Goal: Communication & Community: Answer question/provide support

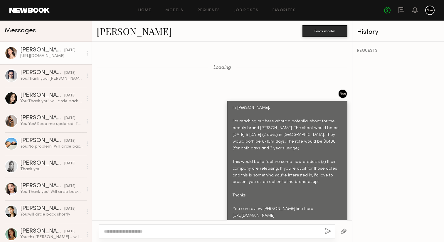
scroll to position [1090, 0]
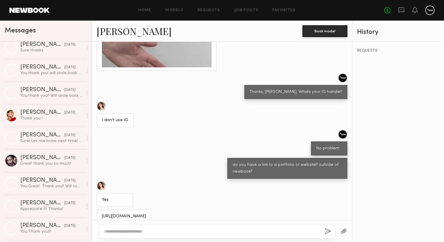
scroll to position [494, 0]
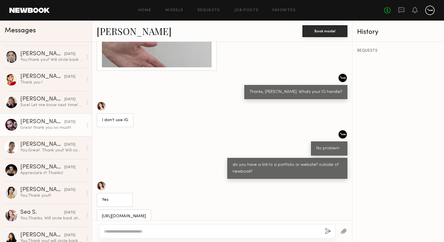
click at [41, 127] on div "Great thank you so much!" at bounding box center [51, 128] width 63 height 6
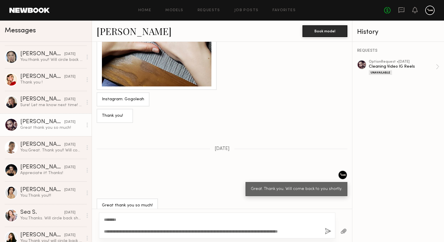
scroll to position [819, 0]
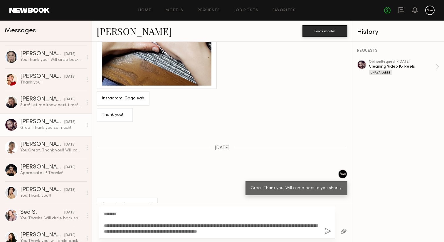
type textarea "**********"
click at [329, 232] on button "button" at bounding box center [328, 231] width 6 height 7
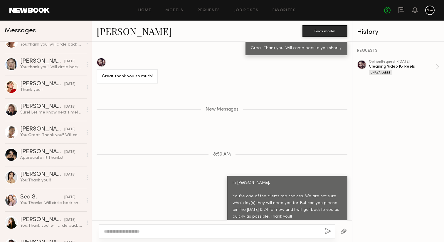
scroll to position [519, 0]
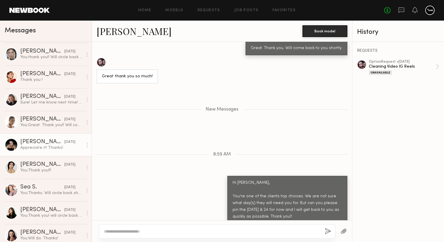
click at [52, 138] on link "Sasha S. 09/26/2025 Appreciate it! Thanks!" at bounding box center [46, 144] width 92 height 23
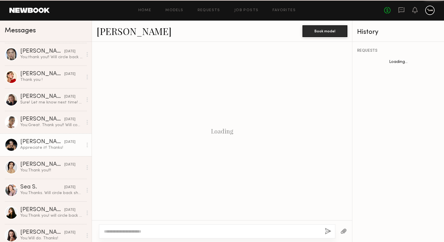
scroll to position [735, 0]
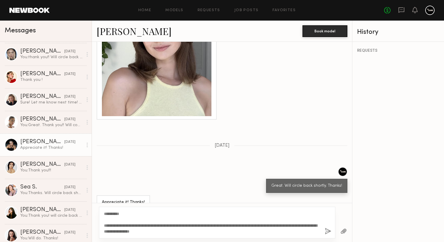
click at [229, 231] on textarea "**********" at bounding box center [212, 223] width 216 height 24
drag, startPoint x: 252, startPoint y: 234, endPoint x: 104, endPoint y: 211, distance: 149.6
click at [104, 211] on textarea "**********" at bounding box center [212, 223] width 216 height 24
type textarea "**********"
click at [329, 233] on button "button" at bounding box center [328, 231] width 6 height 7
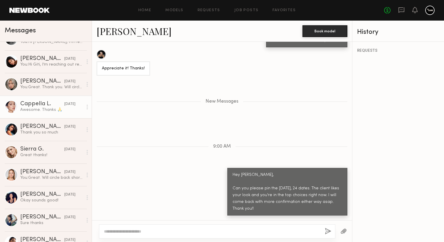
scroll to position [333, 0]
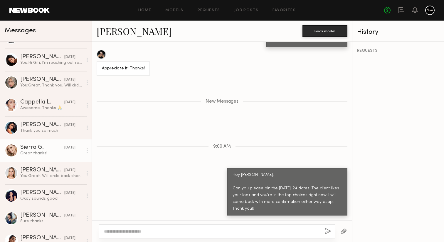
click at [49, 150] on div "Great thanks!" at bounding box center [51, 153] width 63 height 6
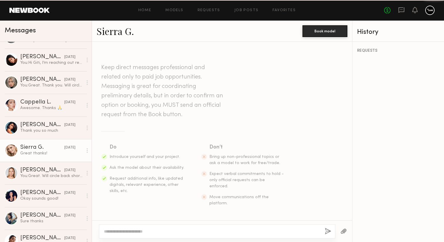
scroll to position [898, 0]
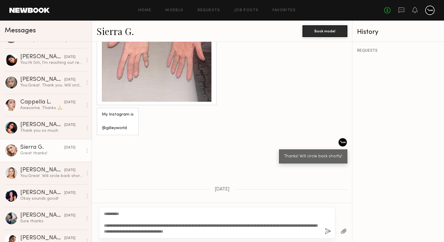
type textarea "**********"
click at [328, 232] on button "button" at bounding box center [328, 231] width 6 height 7
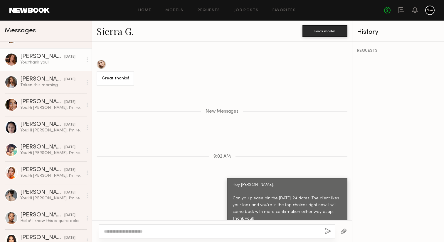
scroll to position [856, 0]
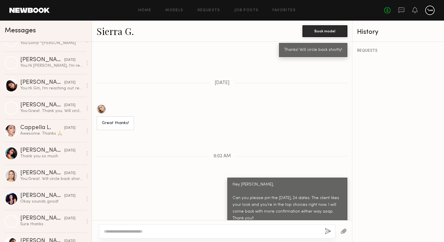
scroll to position [330, 0]
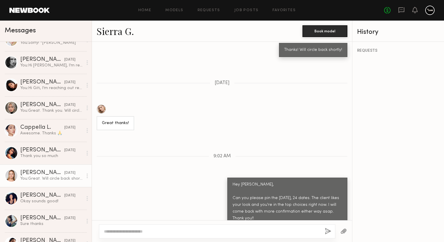
click at [53, 170] on div "[PERSON_NAME]" at bounding box center [42, 173] width 44 height 6
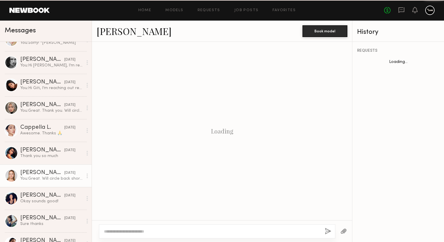
scroll to position [809, 0]
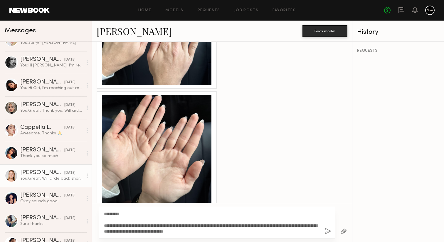
type textarea "**********"
click at [327, 232] on button "button" at bounding box center [328, 231] width 6 height 7
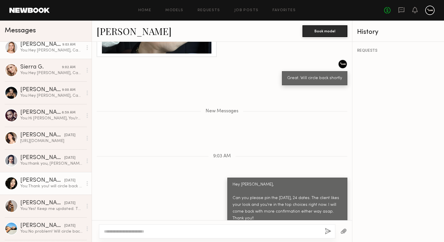
scroll to position [0, 0]
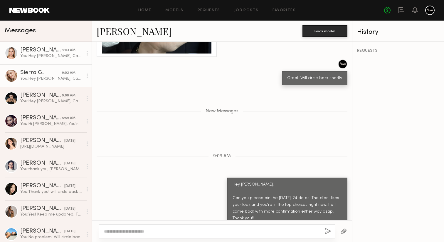
click at [53, 78] on div "You: Hey Sasha, Can you please pin the October 22, 23, 24 dates. The client lik…" at bounding box center [51, 79] width 63 height 6
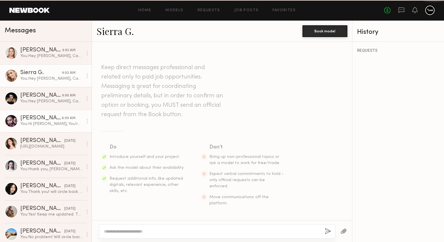
scroll to position [1004, 0]
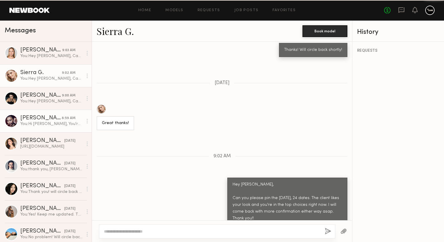
click at [53, 126] on div "You: Hi Leah, You're one of the clients top choices. We are not sure what day(s…" at bounding box center [51, 124] width 63 height 6
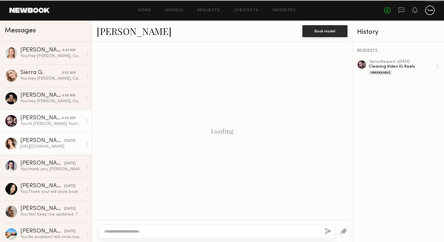
click at [53, 137] on link "Janine C. yesterday https://app.castingnetworks.com/talent/public-profile/8fb58…" at bounding box center [46, 143] width 92 height 23
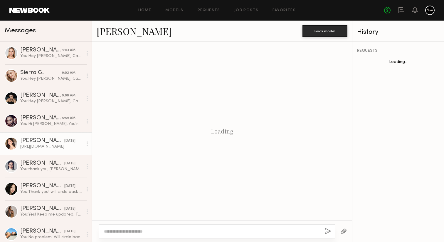
scroll to position [695, 0]
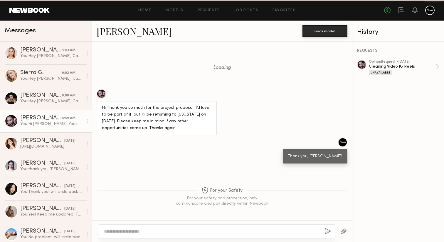
scroll to position [765, 0]
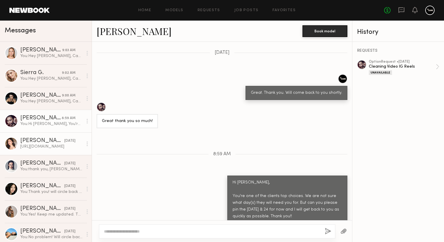
click at [41, 148] on div "[URL][DOMAIN_NAME]" at bounding box center [51, 147] width 63 height 6
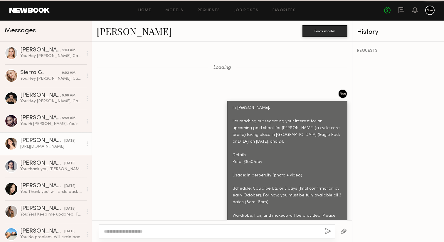
scroll to position [695, 0]
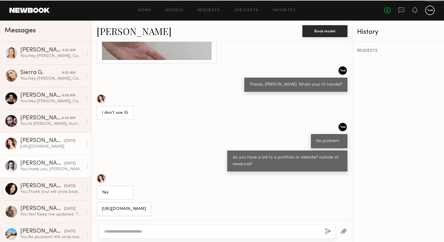
click at [44, 163] on div "[PERSON_NAME]" at bounding box center [42, 163] width 44 height 6
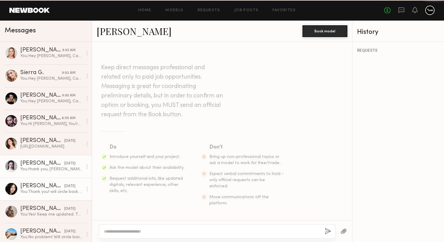
scroll to position [898, 0]
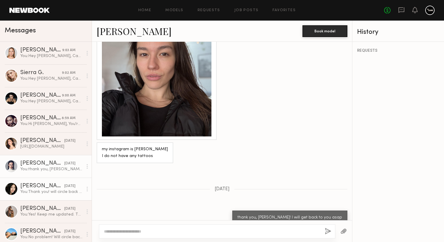
click at [50, 190] on div "You: Thank you! will circle back shortly!" at bounding box center [51, 192] width 63 height 6
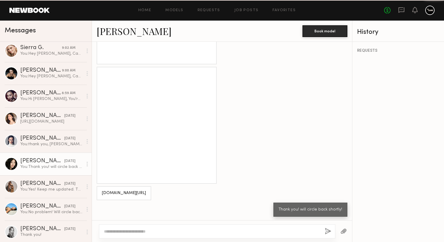
scroll to position [36, 0]
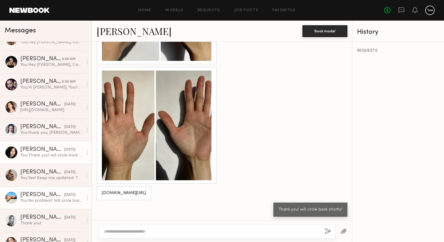
click at [48, 191] on link "Czarina K. 09/30/2025 You: No problem! Will circle back asap!" at bounding box center [46, 197] width 92 height 23
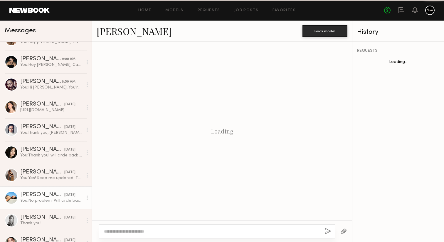
scroll to position [888, 0]
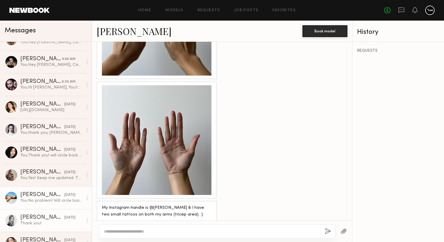
click at [51, 215] on div "[PERSON_NAME]" at bounding box center [42, 218] width 44 height 6
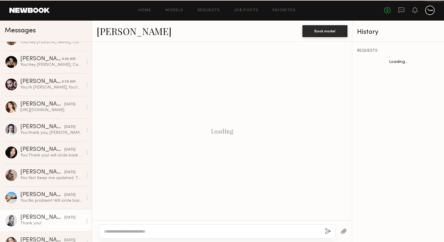
scroll to position [857, 0]
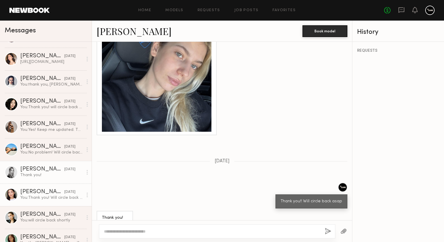
click at [47, 196] on div "You: Thank you! Will circle back asap" at bounding box center [51, 198] width 63 height 6
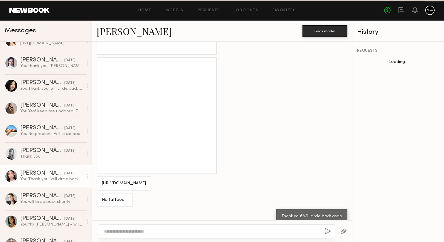
scroll to position [109, 0]
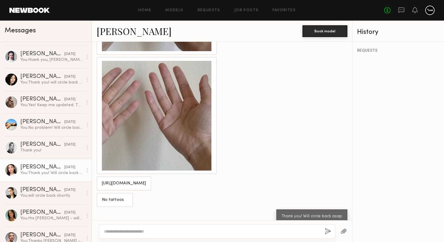
click at [47, 196] on div "You: will circle back shortly" at bounding box center [51, 196] width 63 height 6
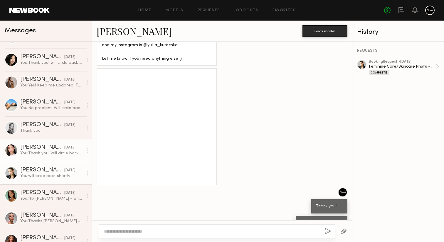
scroll to position [134, 0]
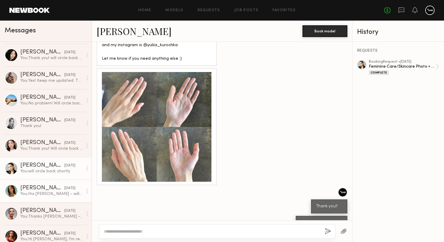
click at [46, 191] on div "You: thx Ana - will circle back shortly!" at bounding box center [51, 194] width 63 height 6
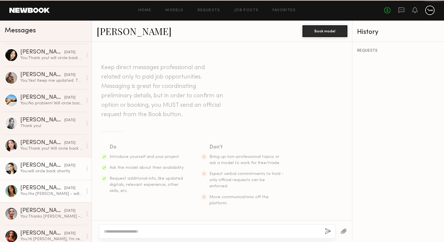
scroll to position [1120, 0]
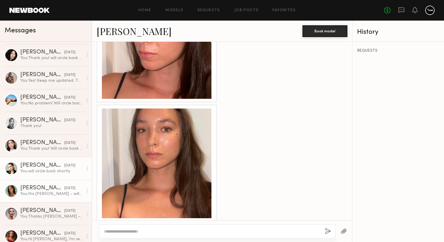
click at [42, 171] on div "You: will circle back shortly" at bounding box center [51, 171] width 63 height 6
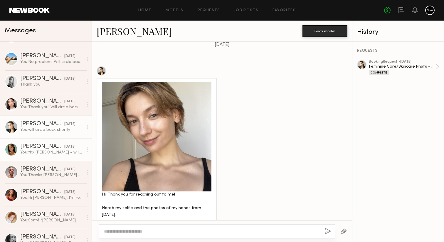
scroll to position [191, 0]
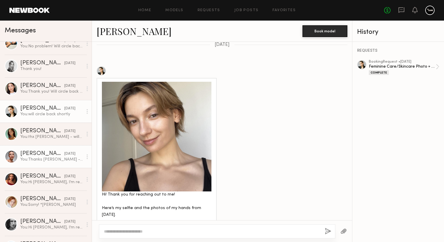
click at [50, 157] on div "You: Thanks Emma - will circle back shortly" at bounding box center [51, 160] width 63 height 6
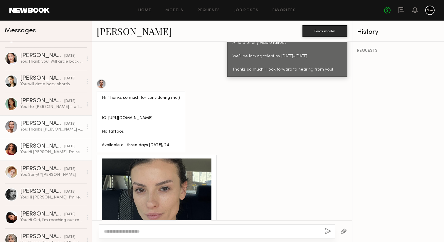
scroll to position [232, 0]
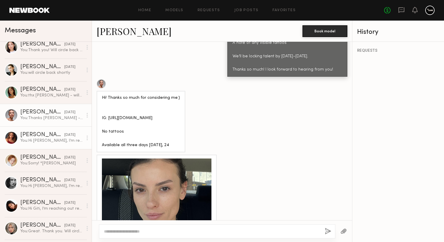
click at [45, 146] on link "Hannah K. 09/29/2025 You: Hi Hannah, I’m reaching out regarding your interest f…" at bounding box center [46, 137] width 92 height 23
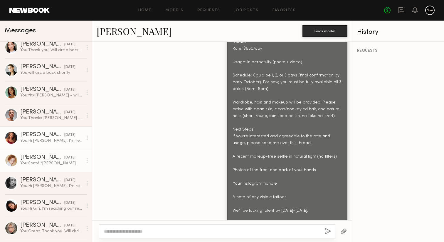
click at [36, 164] on div "You: Sorry! *Anna" at bounding box center [51, 163] width 63 height 6
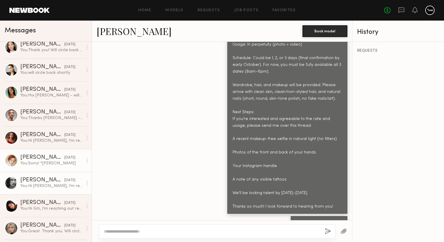
click at [52, 182] on div "Nikki E." at bounding box center [42, 180] width 44 height 6
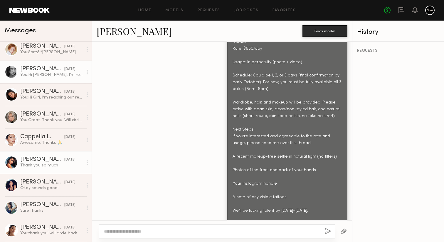
click at [48, 161] on div "Kate A." at bounding box center [42, 160] width 44 height 6
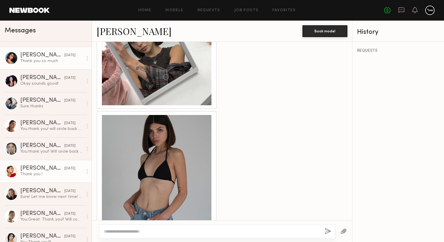
click at [47, 169] on div "Louise M." at bounding box center [42, 168] width 44 height 6
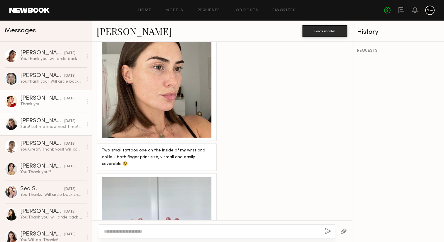
click at [54, 115] on link "Klaudia S. 09/26/2025 Sure! Let me know next time! Thank you" at bounding box center [46, 124] width 92 height 23
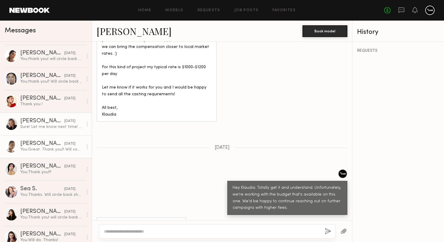
click at [59, 147] on div "You: Great. Thank you!! Will come back shortly" at bounding box center [51, 150] width 63 height 6
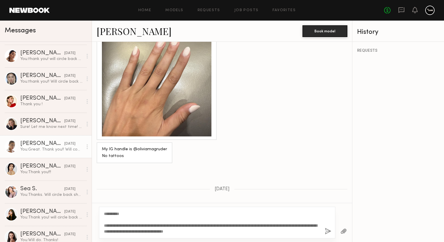
click at [209, 231] on textarea "**********" at bounding box center [212, 223] width 216 height 24
drag, startPoint x: 208, startPoint y: 231, endPoint x: 250, endPoint y: 225, distance: 42.2
click at [250, 225] on textarea "**********" at bounding box center [212, 223] width 216 height 24
click at [191, 230] on textarea "**********" at bounding box center [212, 223] width 216 height 24
drag, startPoint x: 224, startPoint y: 230, endPoint x: 193, endPoint y: 230, distance: 31.2
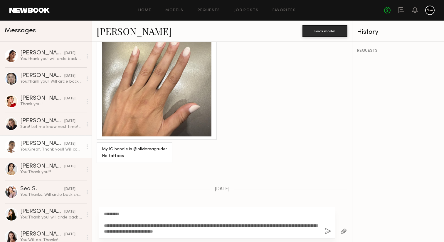
click at [193, 230] on textarea "**********" at bounding box center [212, 223] width 216 height 24
type textarea "**********"
click at [327, 231] on button "button" at bounding box center [328, 231] width 6 height 7
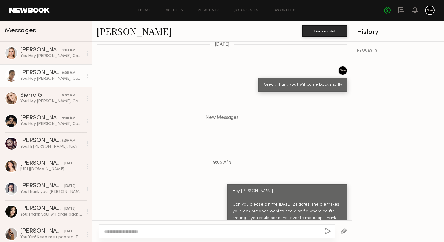
click at [218, 230] on textarea at bounding box center [212, 231] width 216 height 6
type textarea "**********"
click at [327, 230] on button "button" at bounding box center [328, 231] width 6 height 7
